Goal: Check status

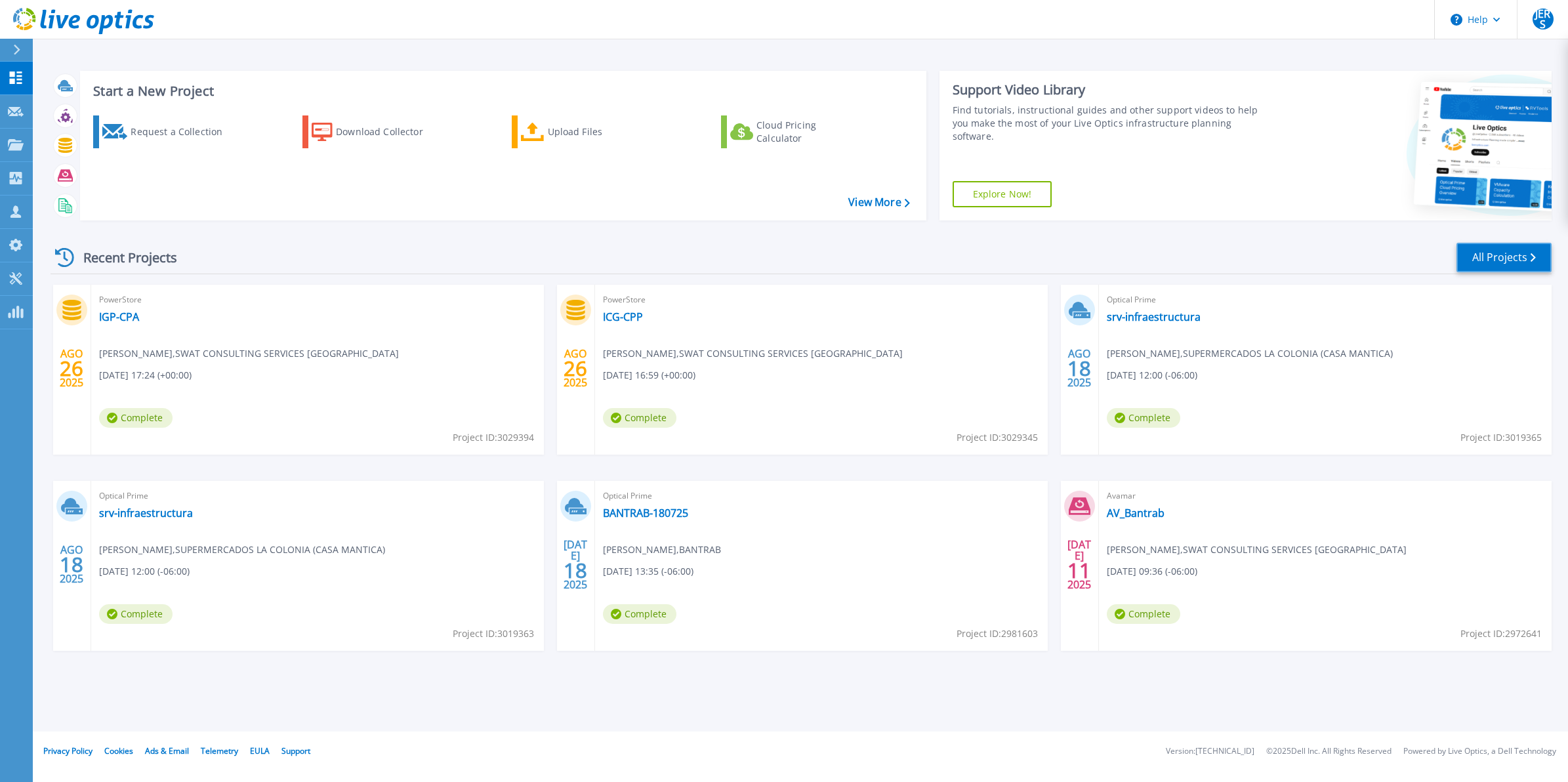
click at [1500, 264] on link "All Projects" at bounding box center [1504, 257] width 95 height 30
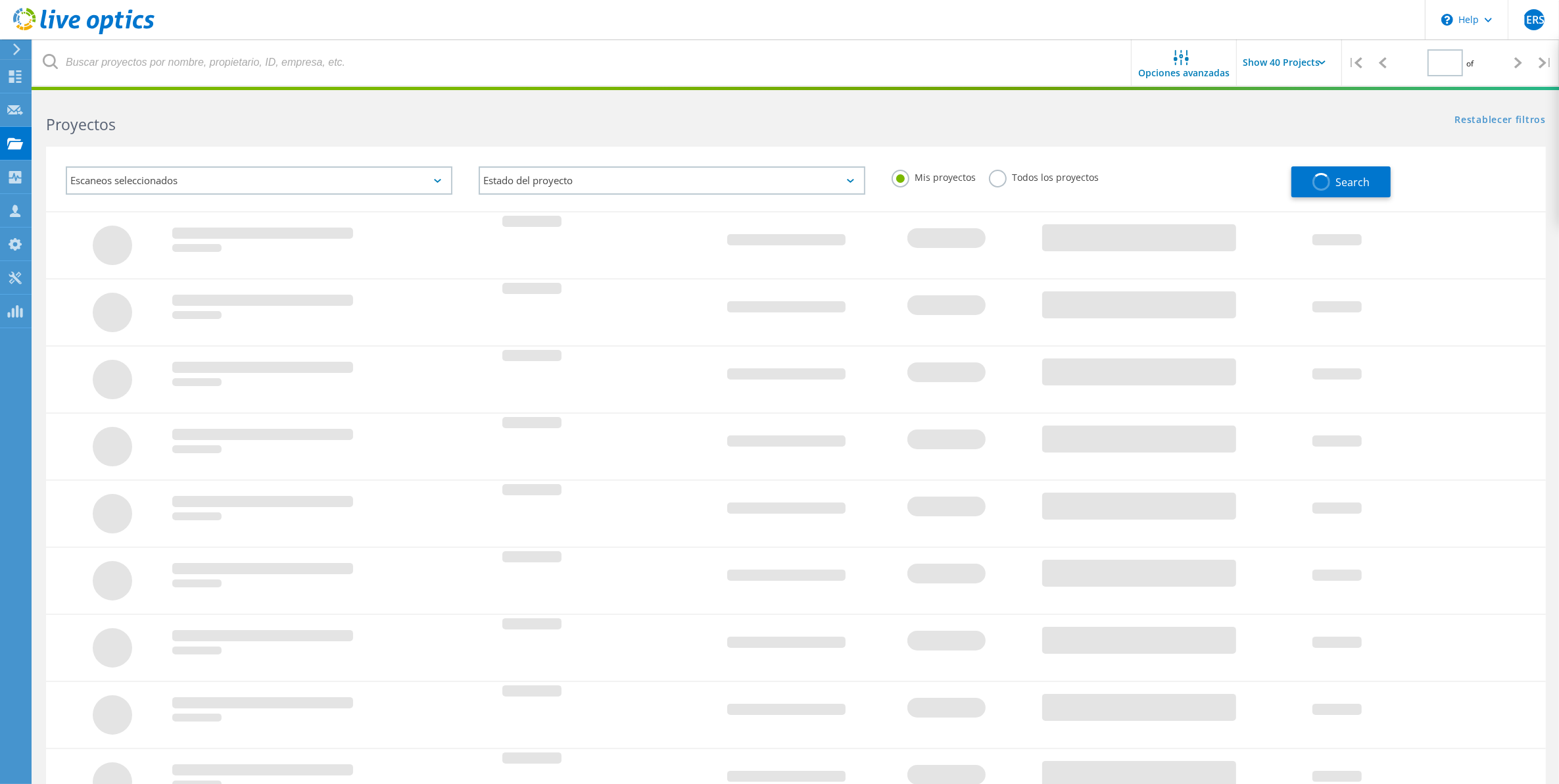
type input "1"
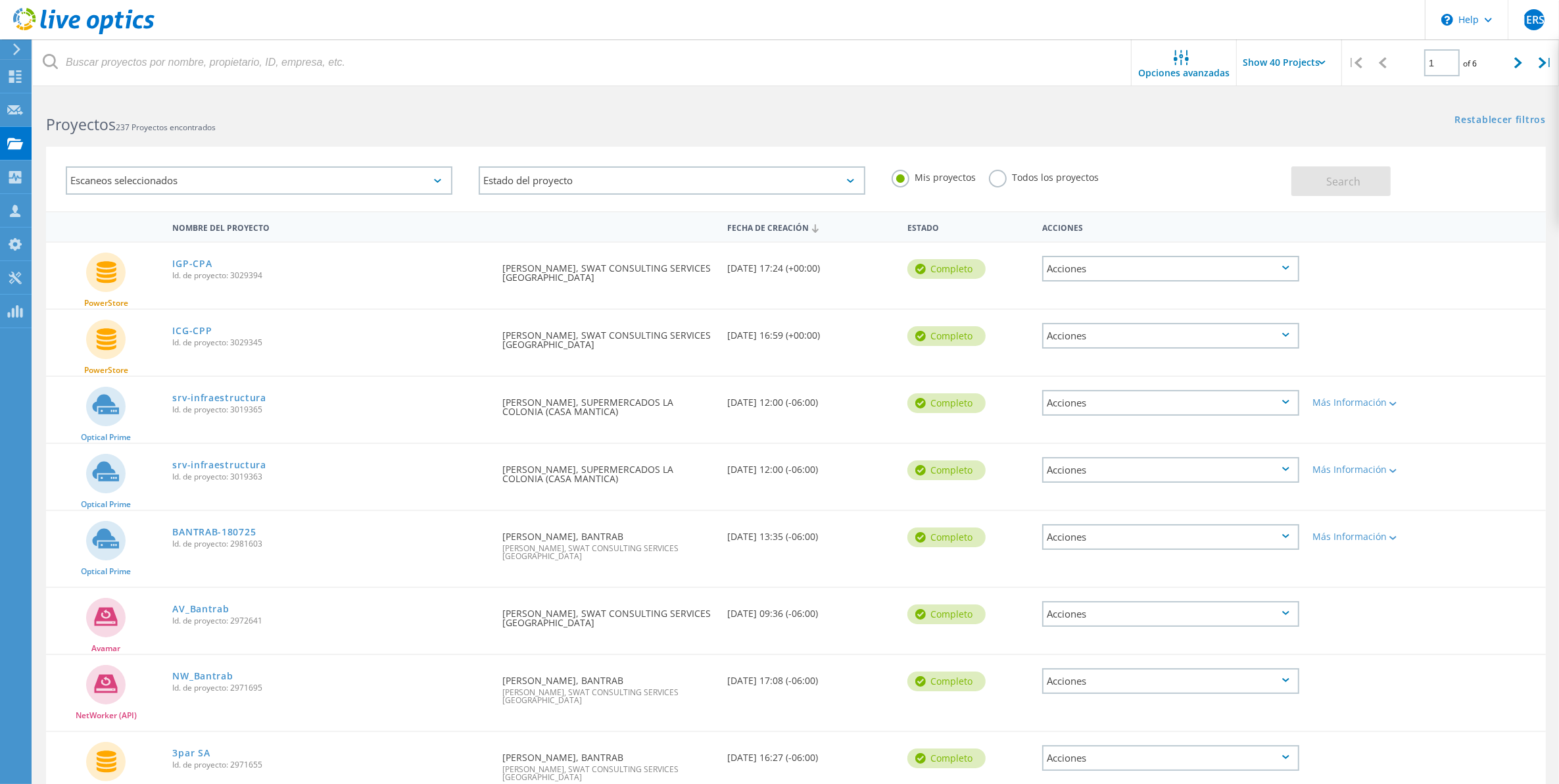
click at [1020, 183] on div "Todos los proyectos" at bounding box center [1044, 179] width 110 height 19
click at [990, 182] on label "Todos los proyectos" at bounding box center [1044, 175] width 110 height 13
click at [0, 0] on input "Todos los proyectos" at bounding box center [0, 0] width 0 height 0
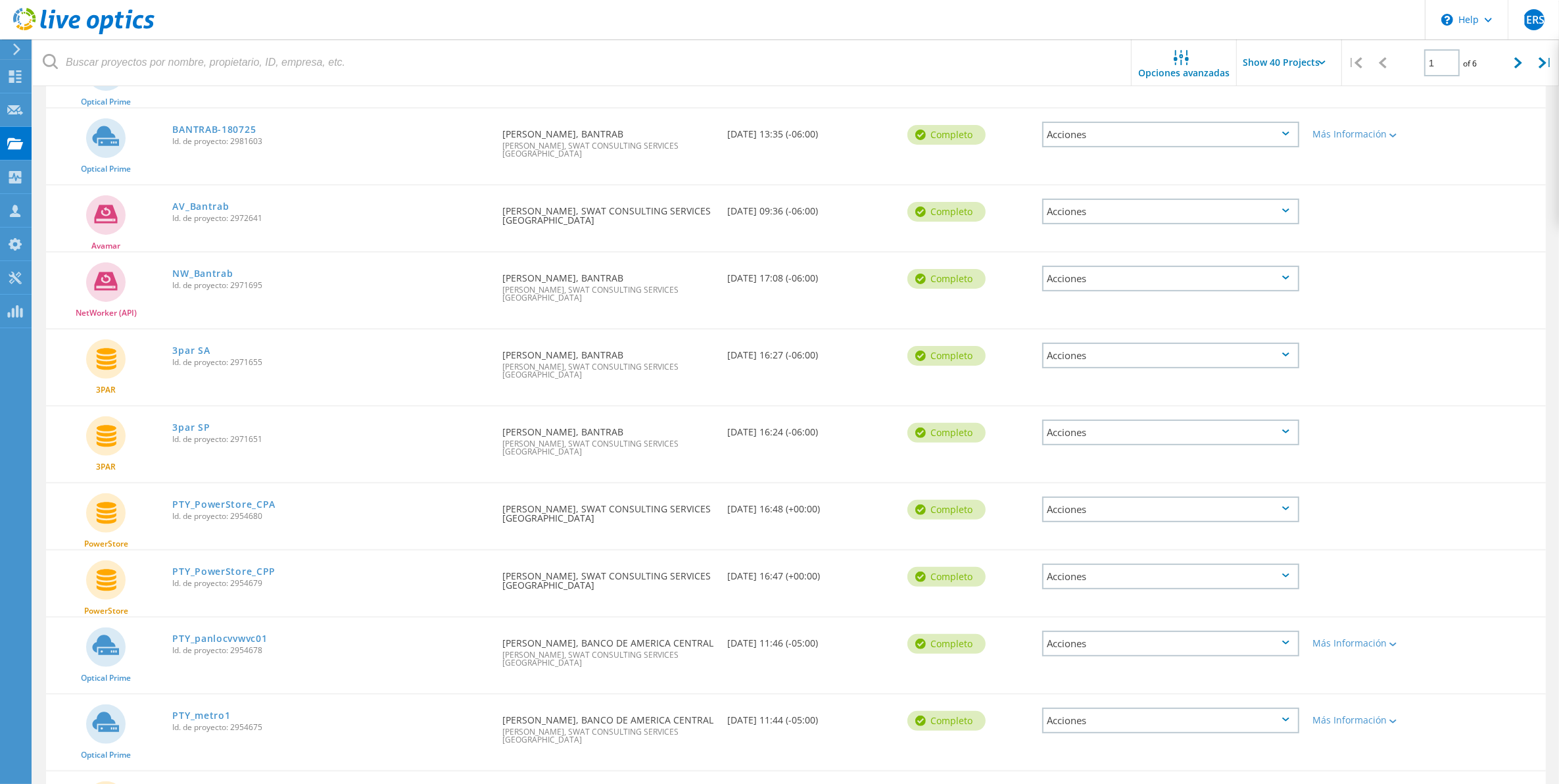
scroll to position [411, 0]
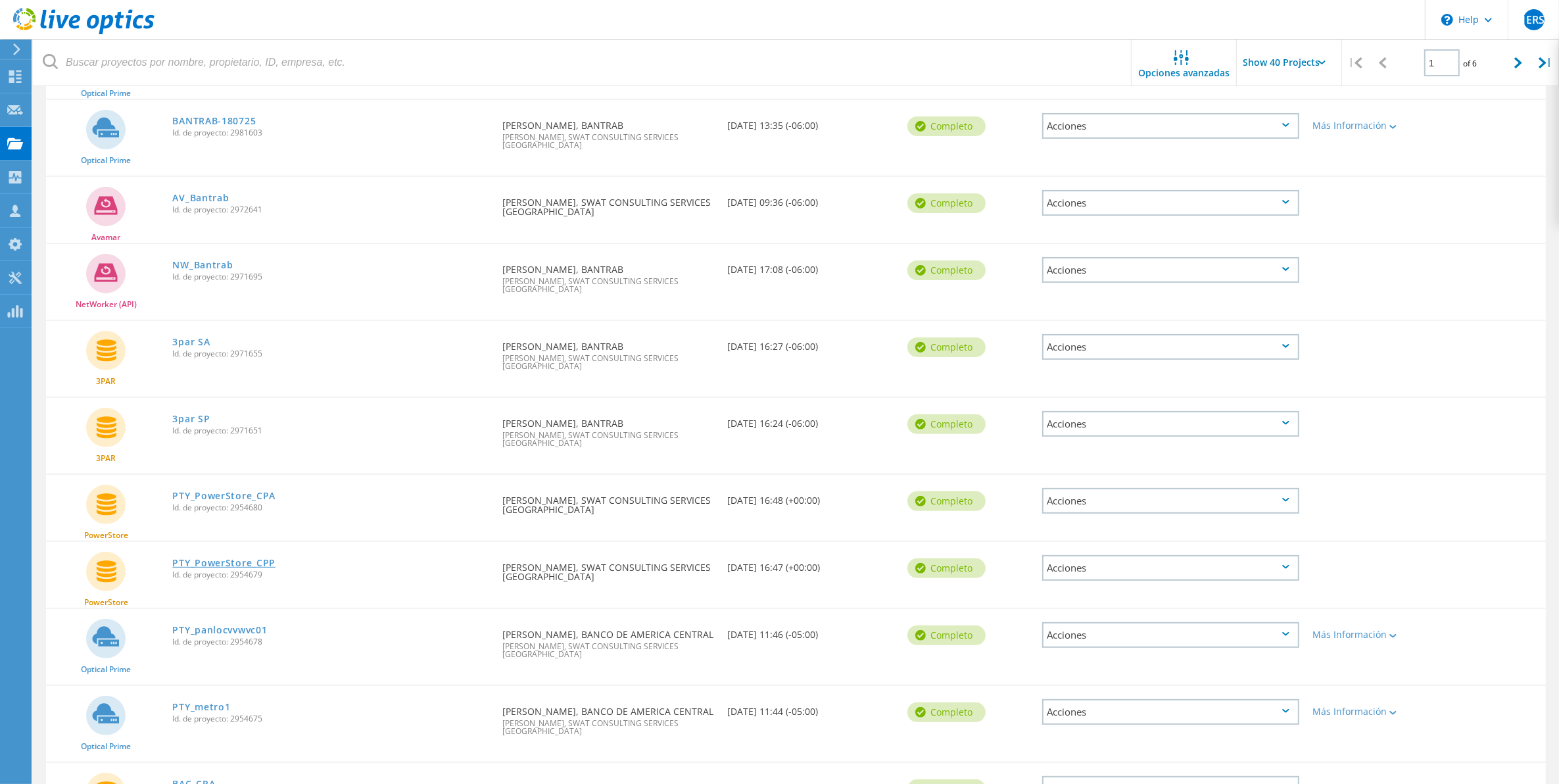
click at [226, 558] on link "PTY_PowerStore_CPP" at bounding box center [223, 563] width 103 height 9
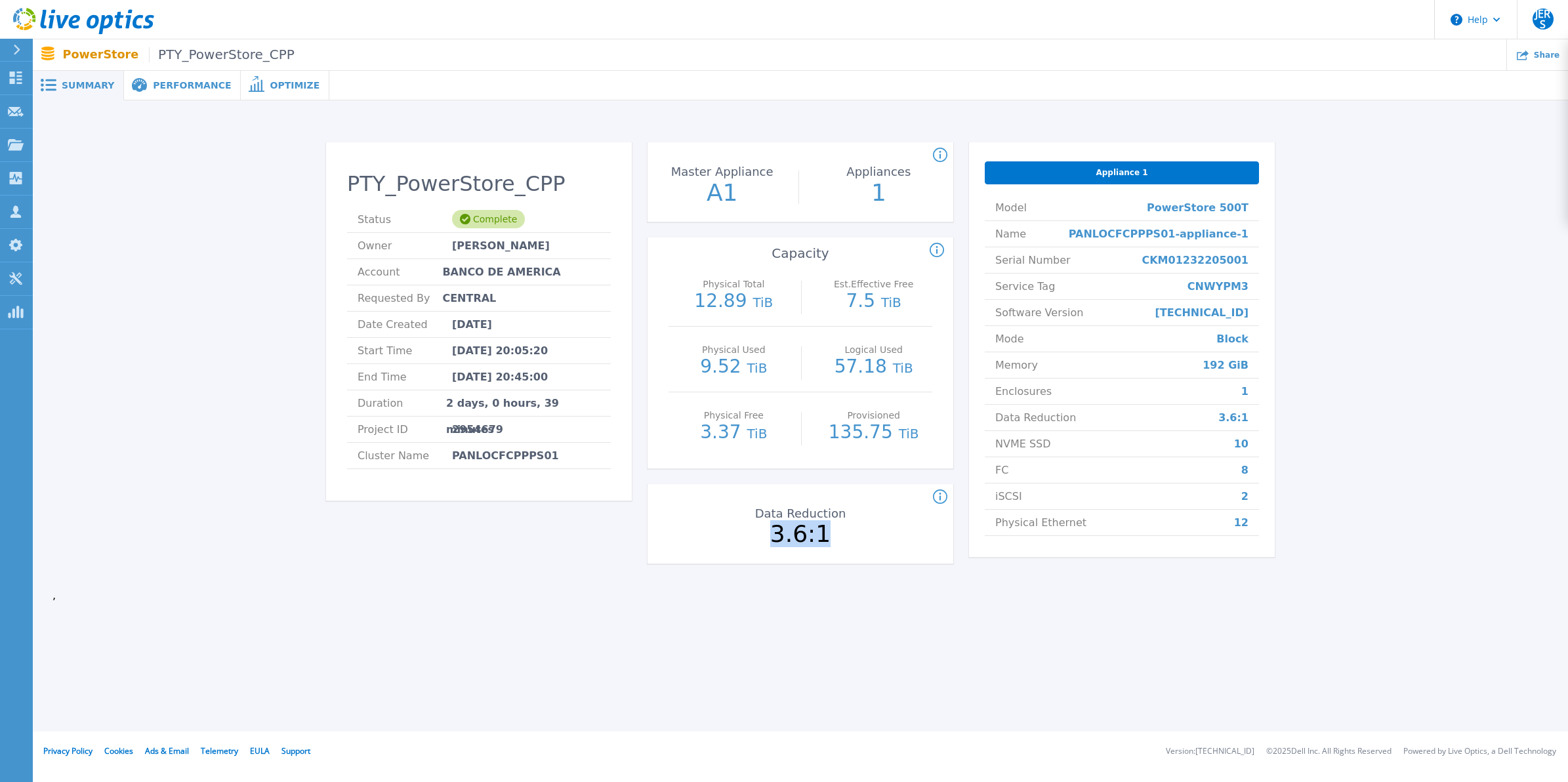
click at [829, 545] on p "3.6:1" at bounding box center [800, 534] width 147 height 24
click at [757, 605] on div "PTY_PowerStore_CPP Status Complete Owner Julio Emmanuel Rodriguez Selva Account…" at bounding box center [800, 360] width 1535 height 520
click at [185, 95] on div "Performance" at bounding box center [182, 85] width 116 height 30
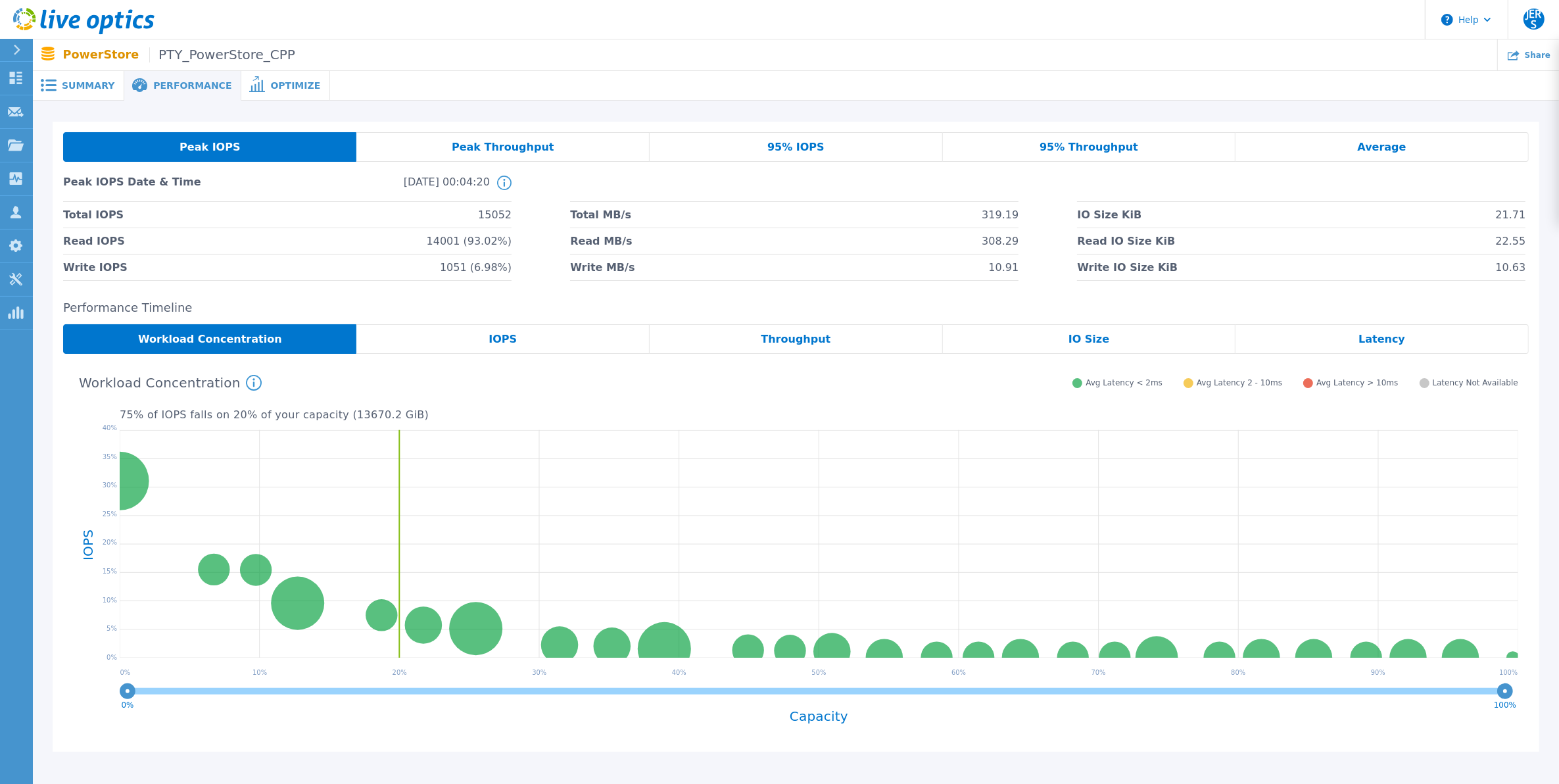
click at [80, 93] on div "Summary" at bounding box center [78, 85] width 91 height 30
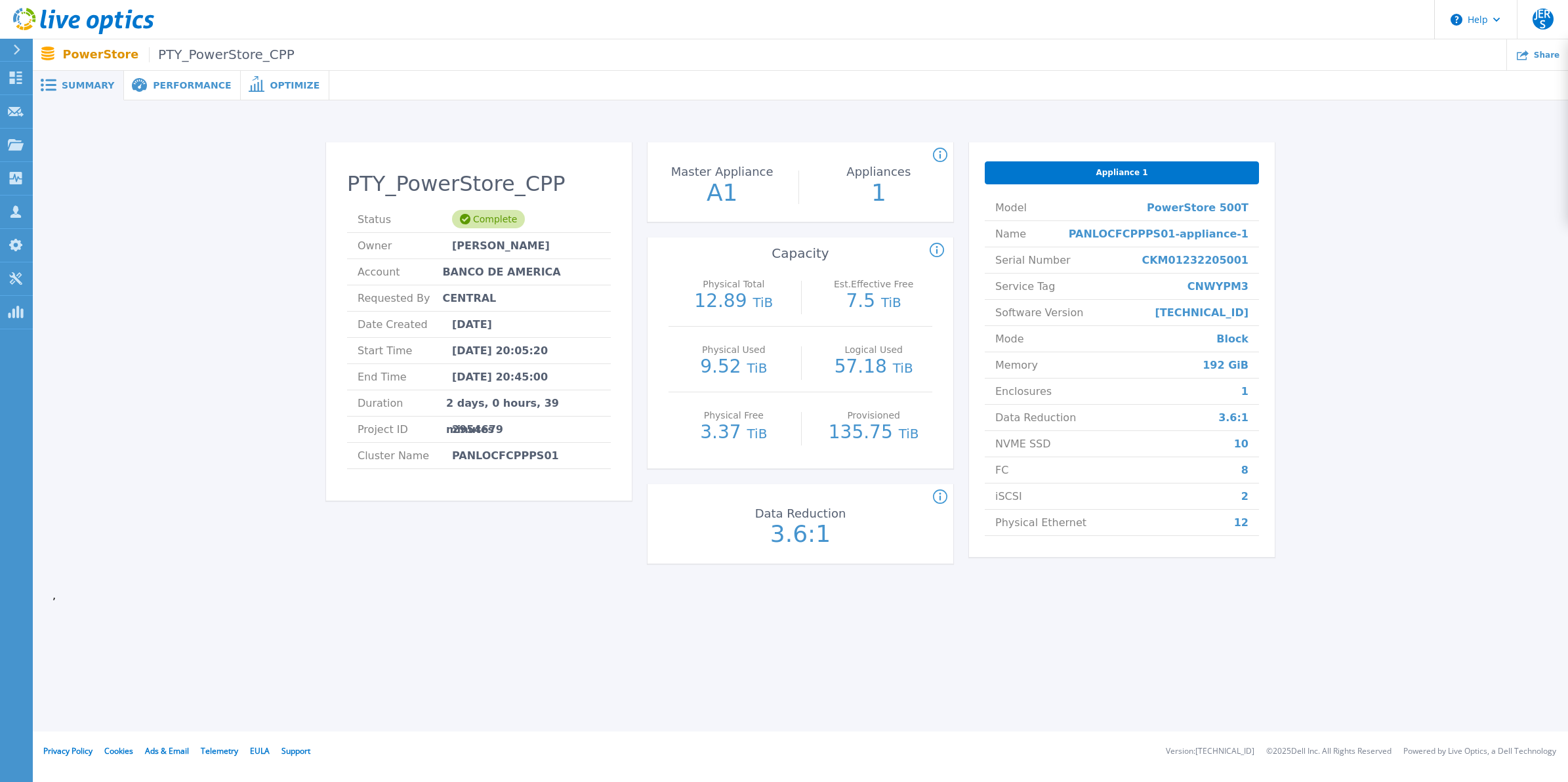
click at [153, 87] on span "Performance" at bounding box center [192, 85] width 78 height 9
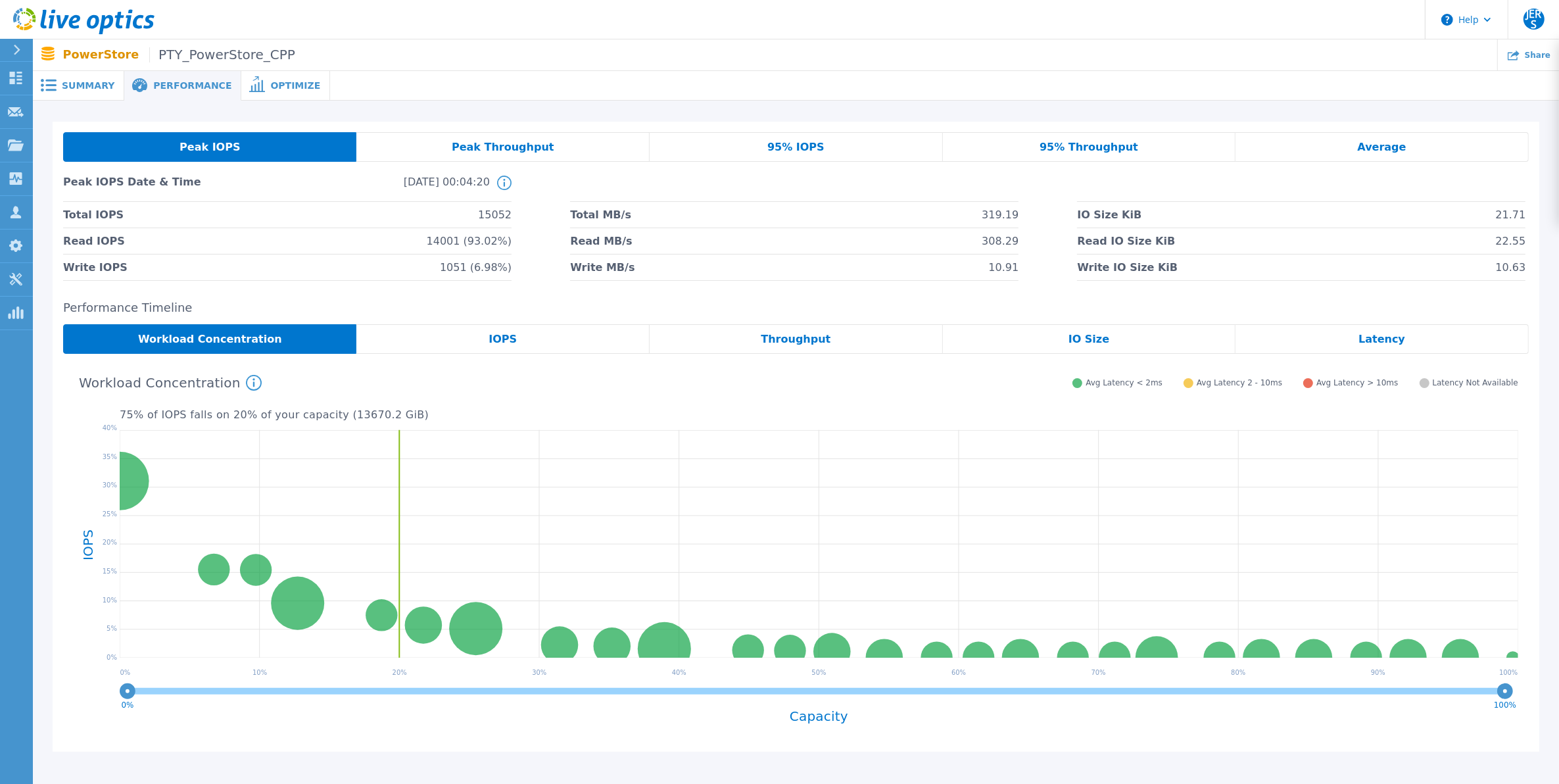
click at [537, 346] on div "IOPS" at bounding box center [503, 339] width 294 height 30
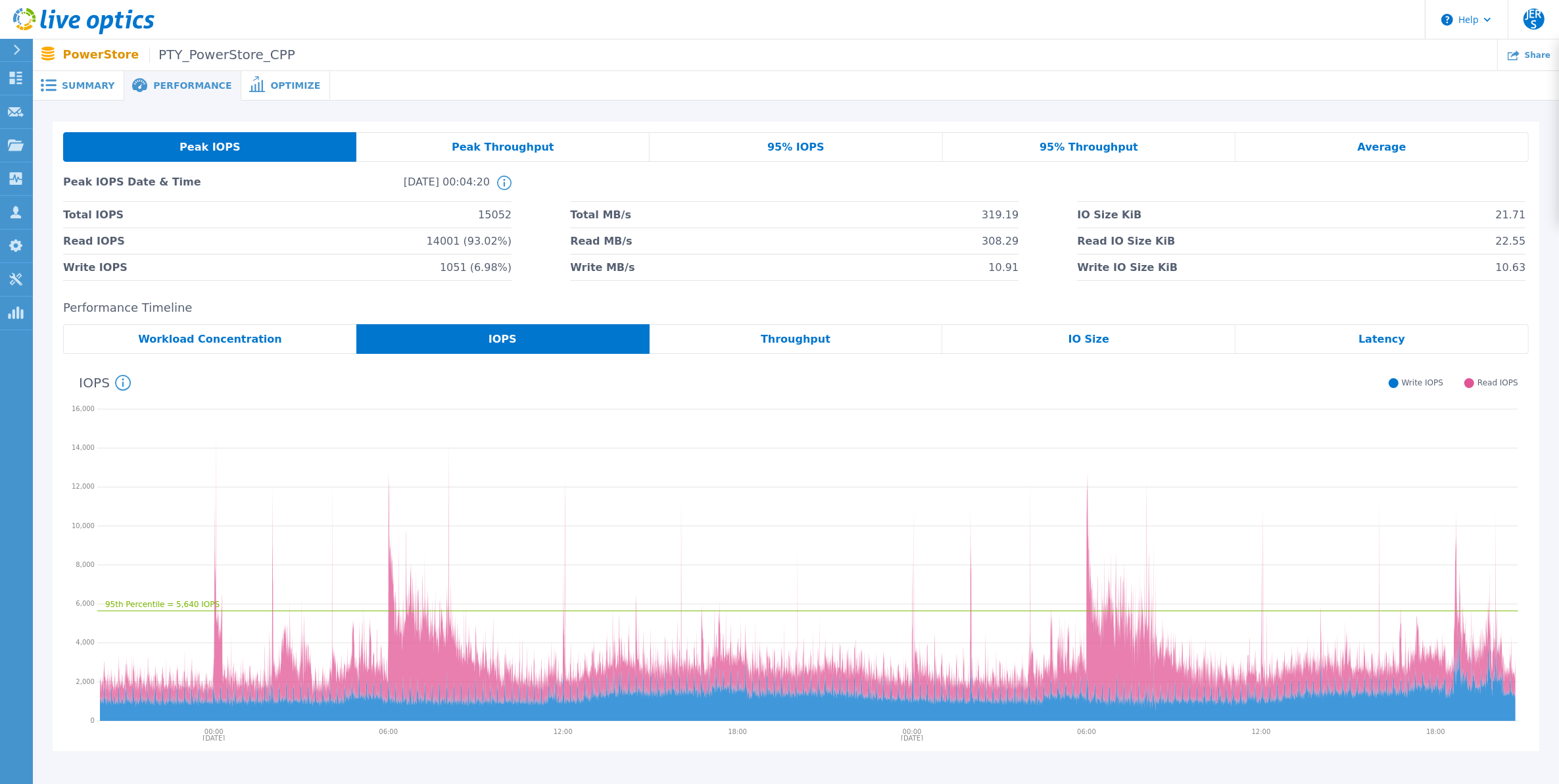
click at [847, 340] on div "Throughput" at bounding box center [796, 339] width 294 height 30
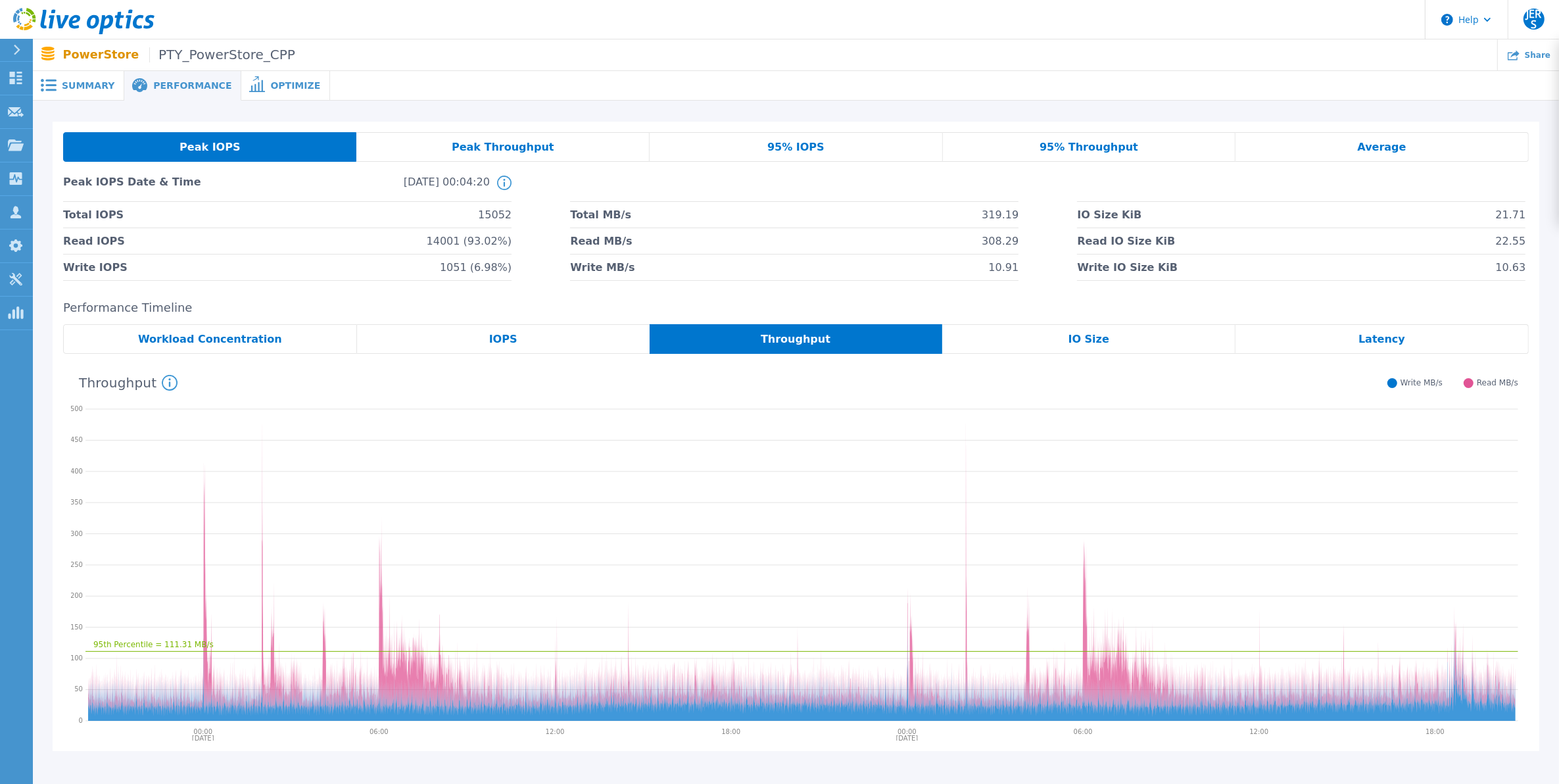
click at [1067, 346] on div "IO Size" at bounding box center [1089, 339] width 294 height 30
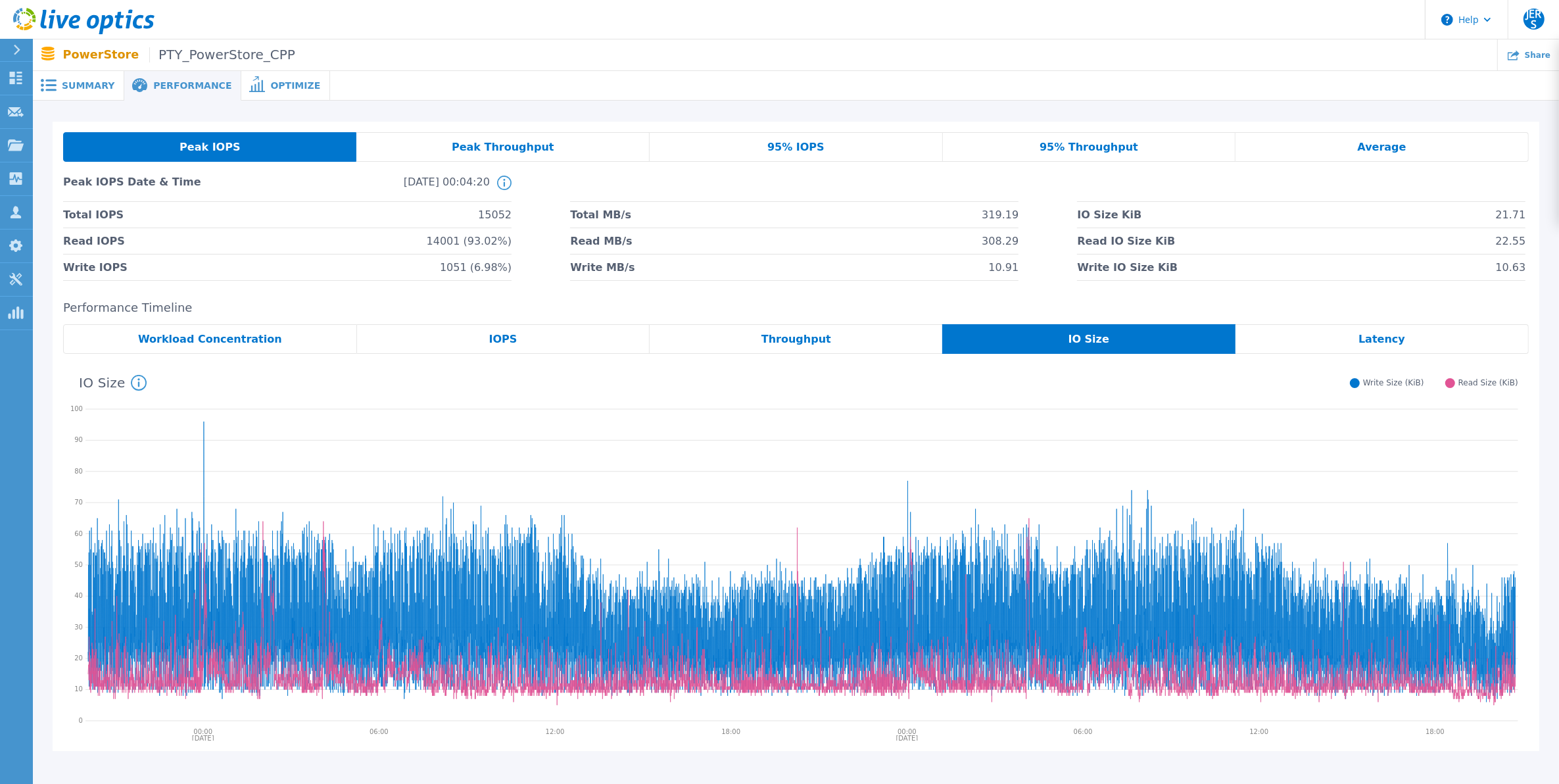
click at [244, 342] on span "Workload Concentration" at bounding box center [209, 339] width 144 height 10
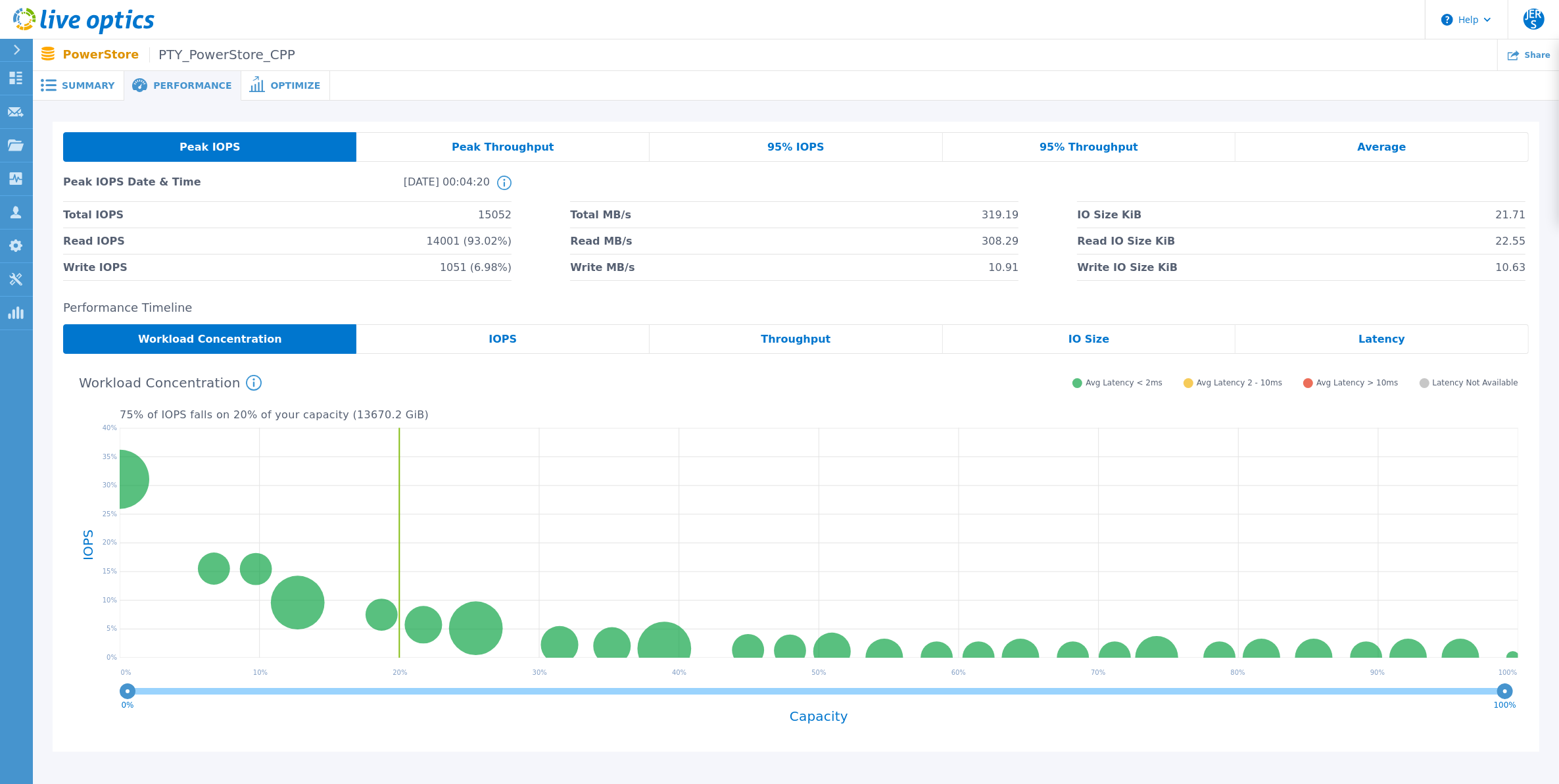
click at [496, 337] on span "IOPS" at bounding box center [502, 339] width 28 height 10
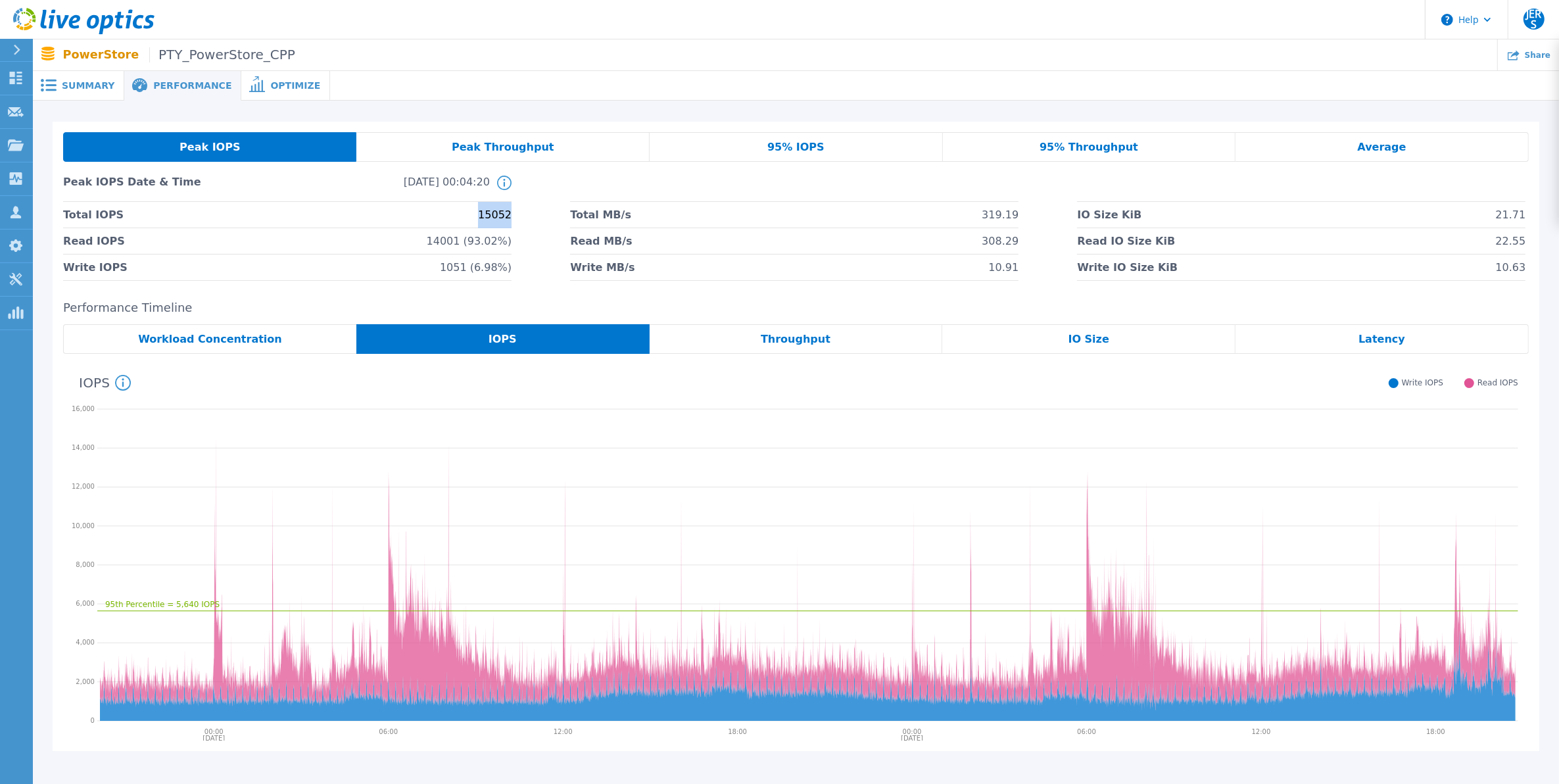
drag, startPoint x: 481, startPoint y: 215, endPoint x: 530, endPoint y: 215, distance: 49.0
click at [530, 215] on div "Total IOPS 15052 Total MB/s 319.19 IO Size KiB 21.71 Read IOPS 14001 (93.02%) R…" at bounding box center [796, 241] width 1466 height 79
click at [88, 89] on span "Summary" at bounding box center [89, 85] width 53 height 9
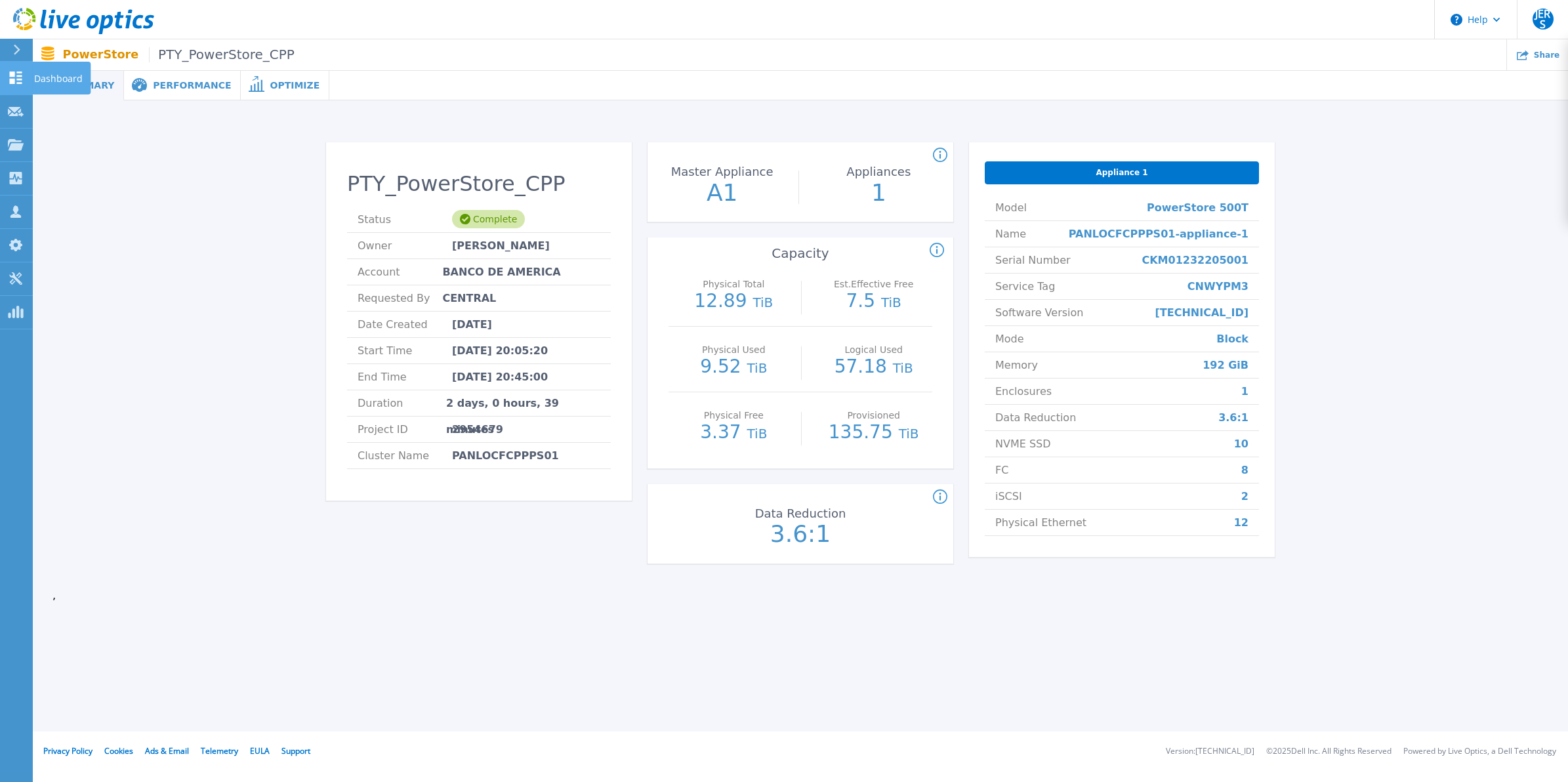
click at [17, 77] on icon at bounding box center [15, 77] width 16 height 13
